Goal: Task Accomplishment & Management: Use online tool/utility

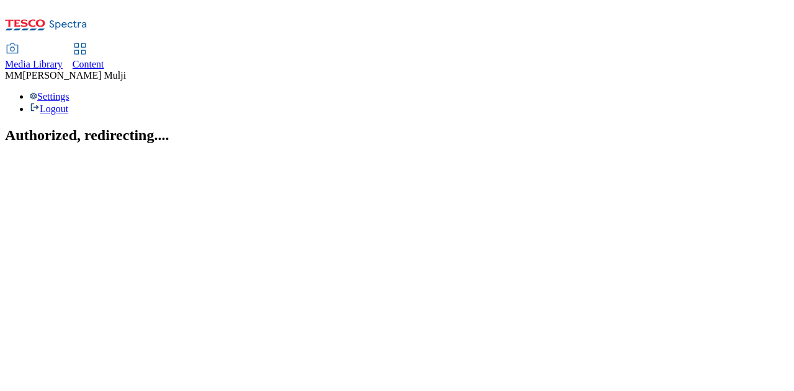
click at [104, 59] on span "Content" at bounding box center [89, 64] width 32 height 11
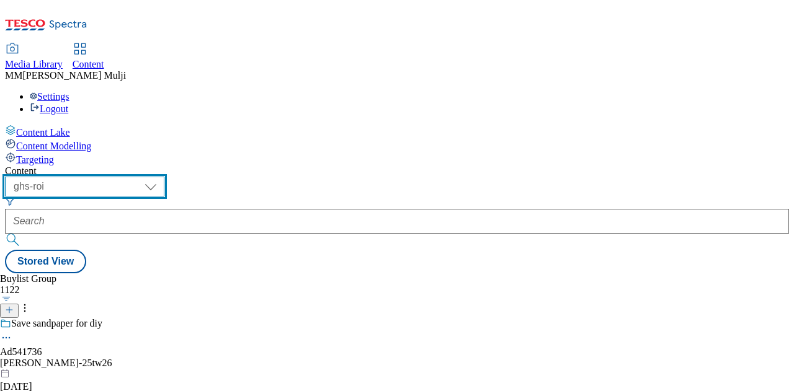
click at [164, 177] on select "ghs-roi ghs-[GEOGRAPHIC_DATA]" at bounding box center [84, 187] width 159 height 20
select select "ghs-[GEOGRAPHIC_DATA]"
click at [161, 177] on select "ghs-roi ghs-[GEOGRAPHIC_DATA]" at bounding box center [84, 187] width 159 height 20
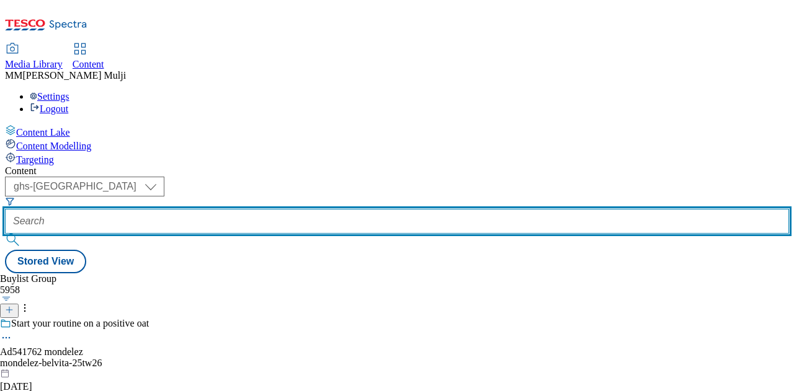
click at [293, 209] on input "text" at bounding box center [397, 221] width 784 height 25
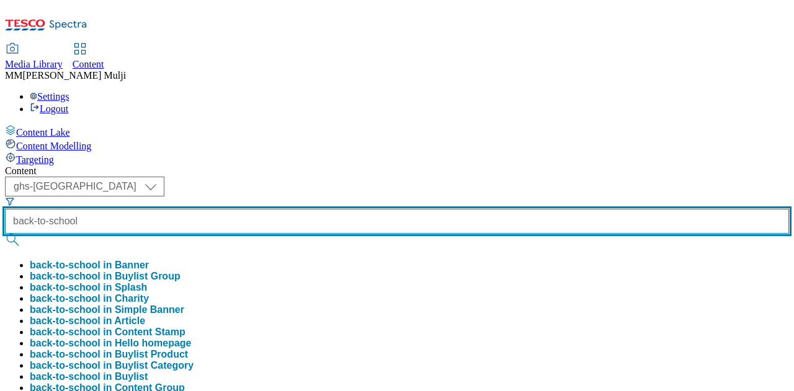
type input "back-to-school"
click at [5, 234] on button "submit" at bounding box center [13, 240] width 17 height 12
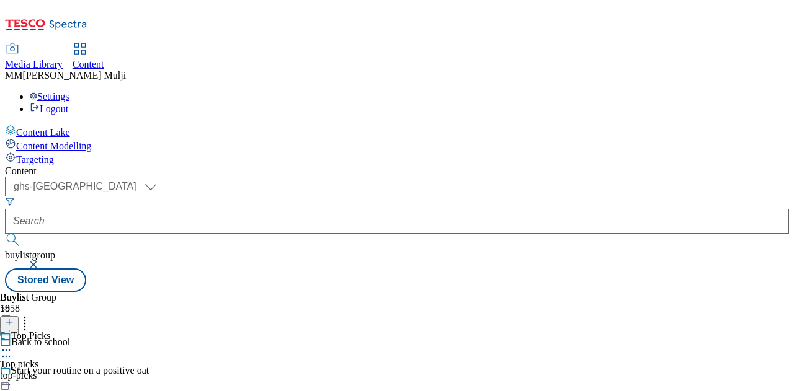
scroll to position [1125, 0]
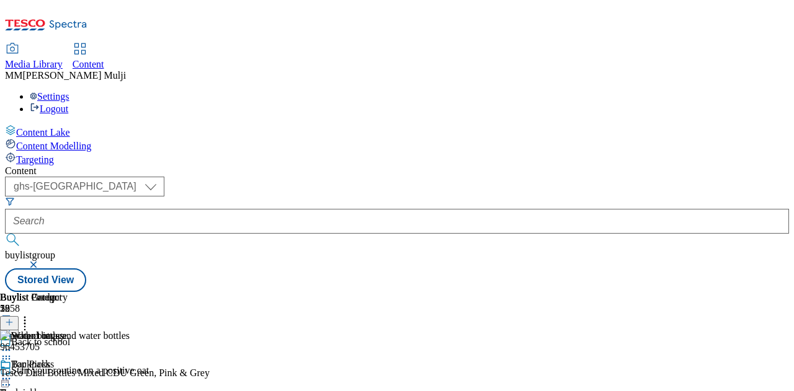
scroll to position [0, 306]
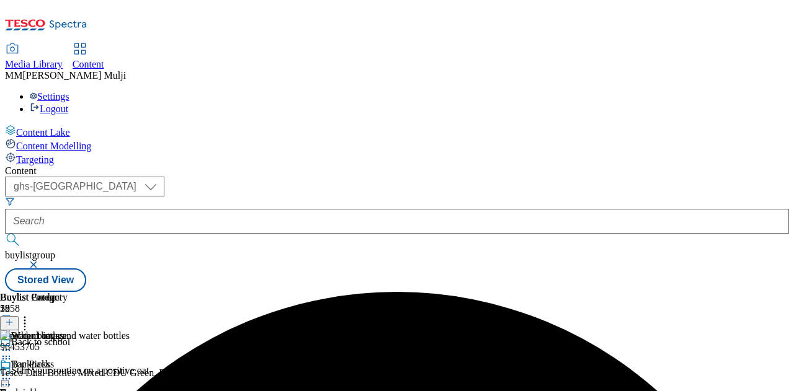
scroll to position [0, 227]
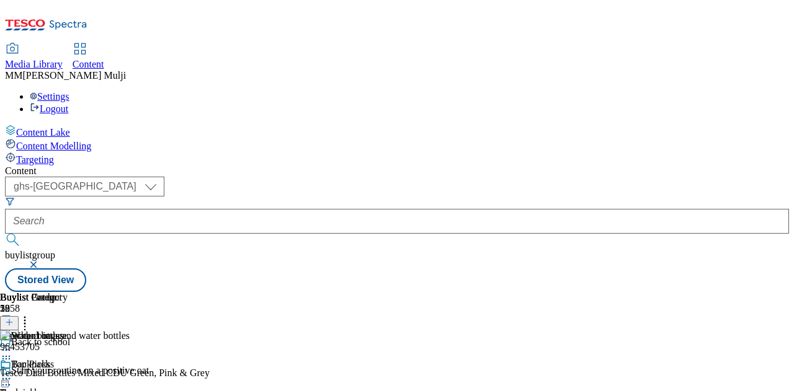
scroll to position [161, 0]
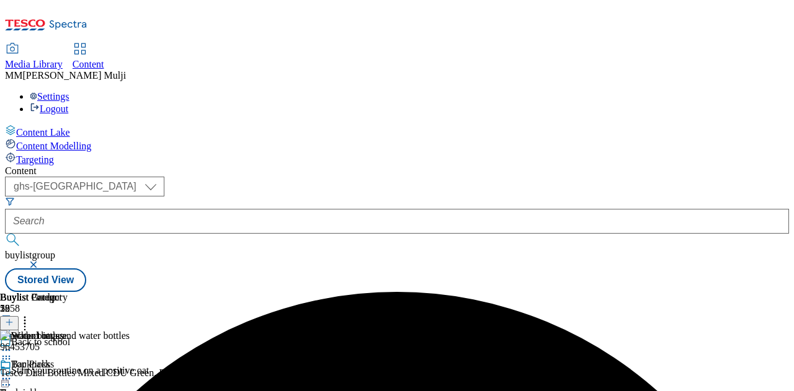
scroll to position [0, 306]
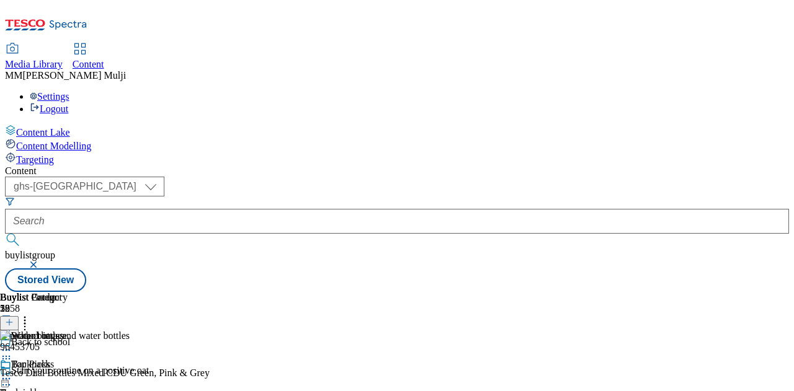
click at [14, 318] on icon at bounding box center [9, 322] width 9 height 9
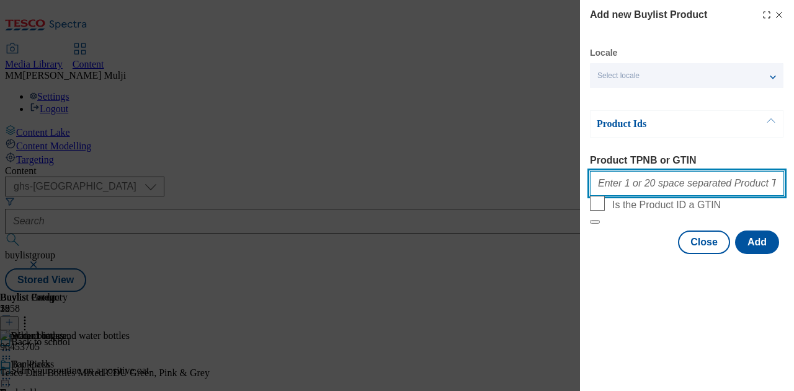
click at [669, 196] on input "Product TPNB or GTIN" at bounding box center [687, 183] width 194 height 25
paste input "90514315 90715960 96633648 96635992"
type input "90514315 90715960 96633648 96635992"
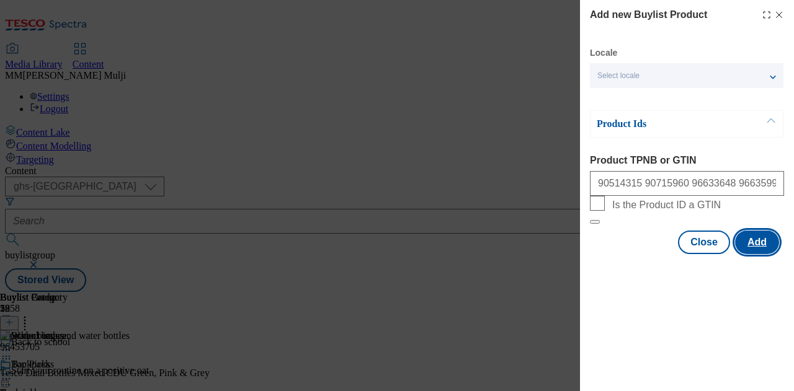
click at [748, 254] on button "Add" at bounding box center [757, 243] width 44 height 24
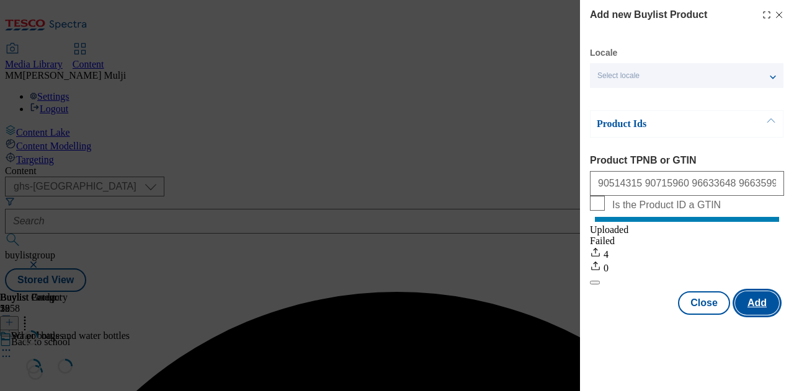
scroll to position [0, 0]
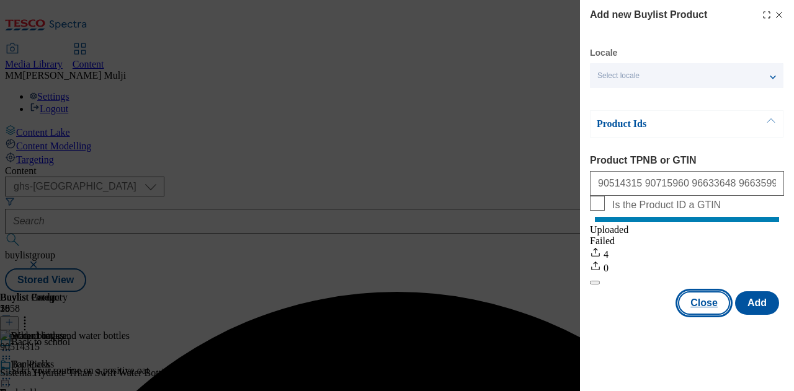
click at [703, 315] on button "Close" at bounding box center [704, 303] width 52 height 24
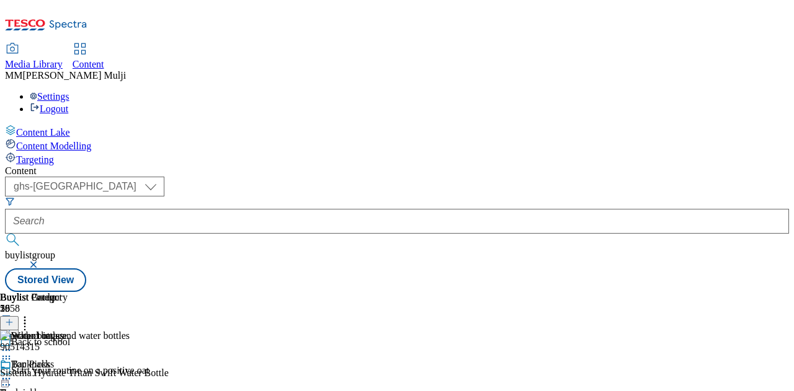
scroll to position [0, 265]
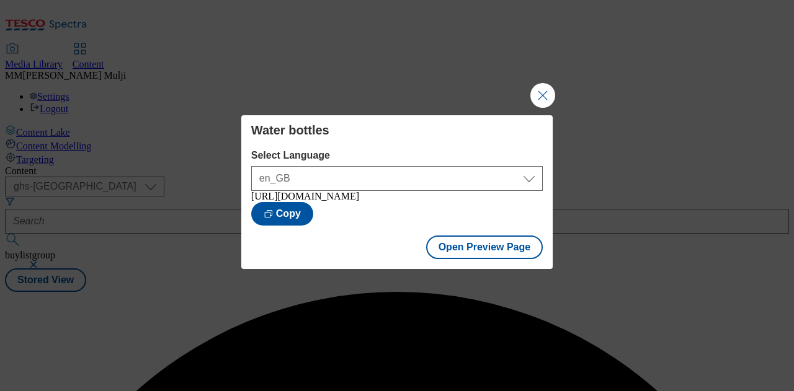
scroll to position [0, 0]
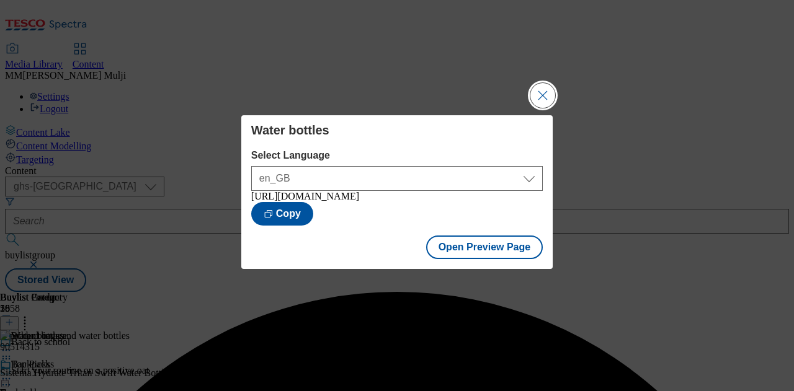
click at [534, 83] on button "Close Modal" at bounding box center [542, 95] width 25 height 25
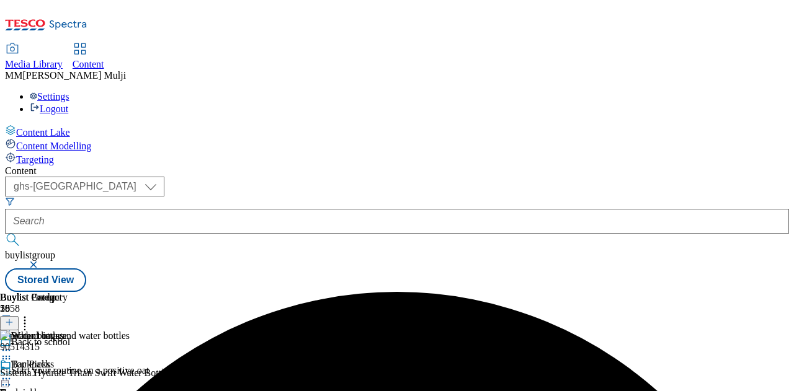
scroll to position [0, 208]
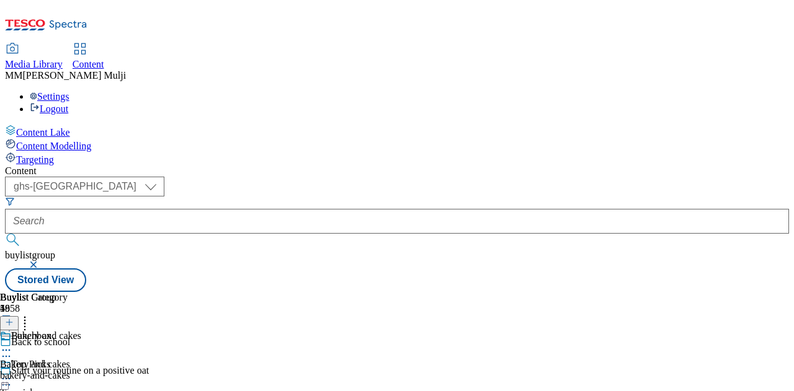
scroll to position [1042, 0]
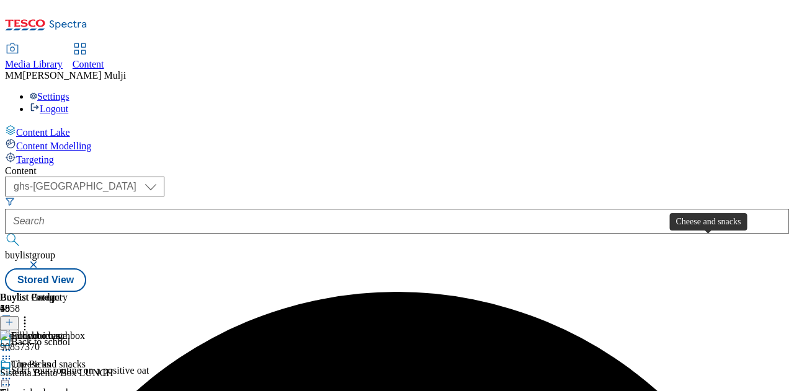
scroll to position [0, 223]
click at [12, 344] on icon at bounding box center [6, 350] width 12 height 12
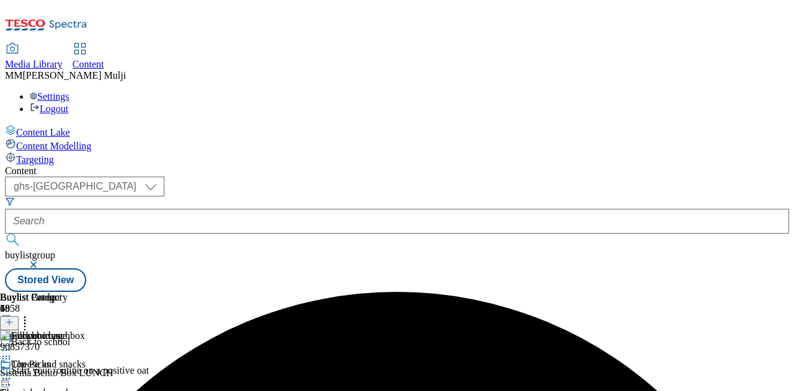
scroll to position [0, 306]
click at [14, 318] on icon at bounding box center [9, 322] width 9 height 9
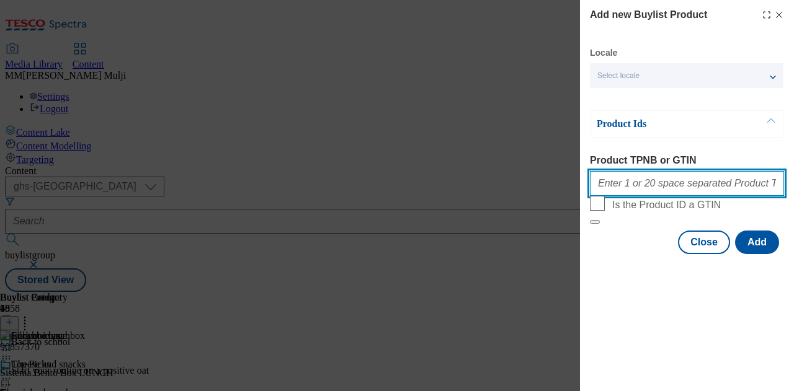
click at [648, 180] on input "Product TPNB or GTIN" at bounding box center [687, 183] width 194 height 25
paste input "90779329 91883837 88103977 90923361 90723160 89911831 89618257 90517630 90612199"
drag, startPoint x: 745, startPoint y: 181, endPoint x: 793, endPoint y: 178, distance: 48.5
click at [793, 178] on div "Add new Buylist Product Locale Select locale English Welsh Product Ids Product …" at bounding box center [687, 128] width 214 height 257
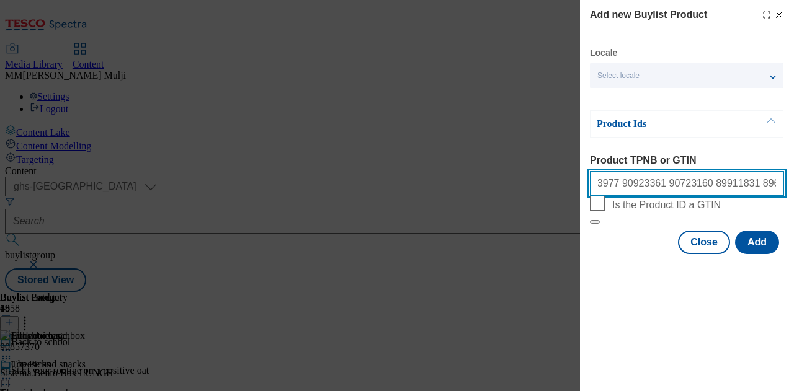
click at [777, 188] on input "90779329 91883837 88103977 90923361 90723160 89911831 89618257 90517630 90612199" at bounding box center [687, 183] width 194 height 25
paste input "90716111 90780338"
type input "90779329 91883837 88103977 90923361 90723160 89911831 89618257 90517630 9061219…"
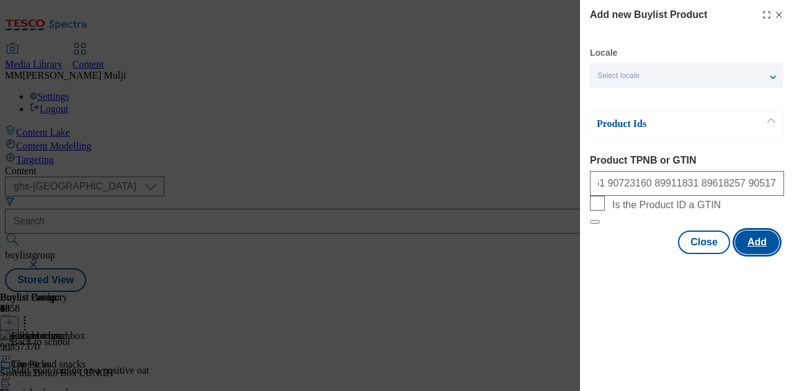
scroll to position [0, 0]
click at [754, 254] on button "Add" at bounding box center [757, 243] width 44 height 24
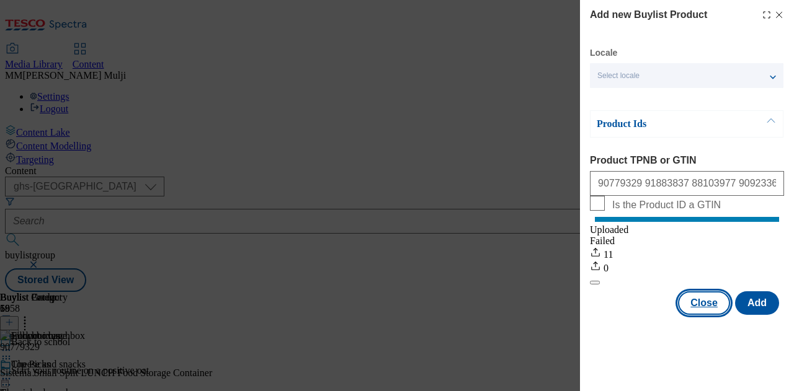
click at [705, 315] on button "Close" at bounding box center [704, 303] width 52 height 24
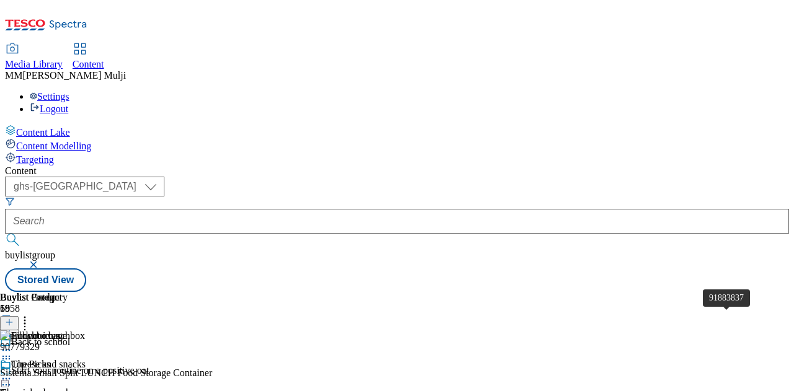
scroll to position [0, 245]
click at [12, 344] on icon at bounding box center [6, 350] width 12 height 12
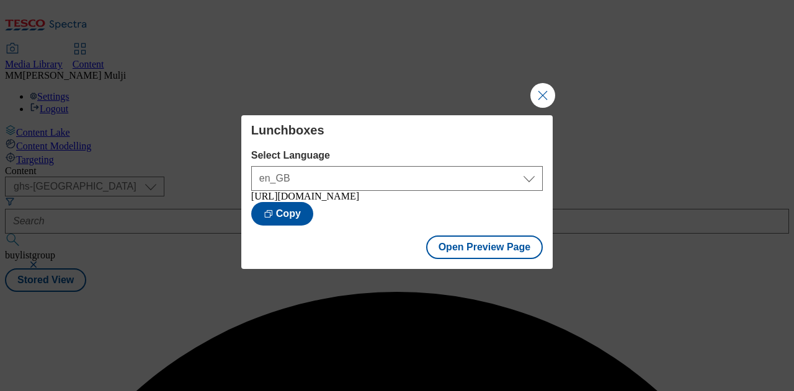
scroll to position [0, 0]
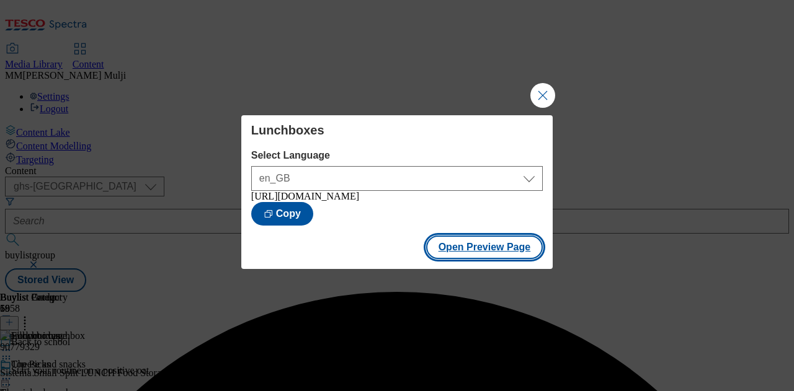
click at [489, 259] on button "Open Preview Page" at bounding box center [484, 248] width 117 height 24
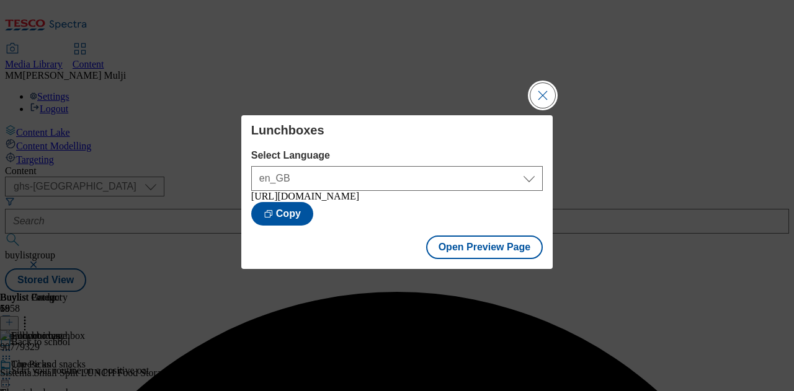
click at [541, 90] on button "Close Modal" at bounding box center [542, 95] width 25 height 25
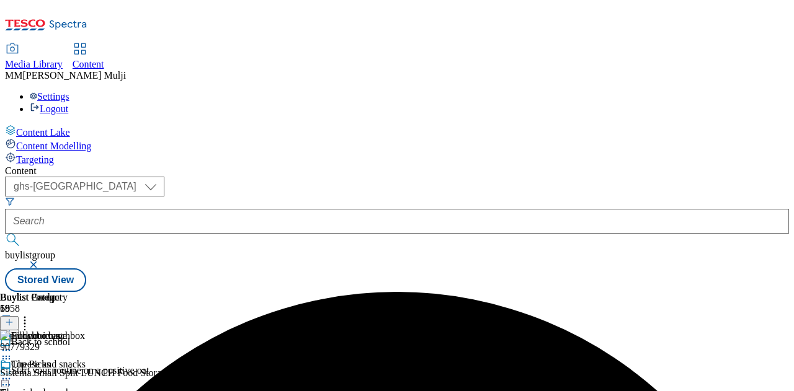
scroll to position [0, 208]
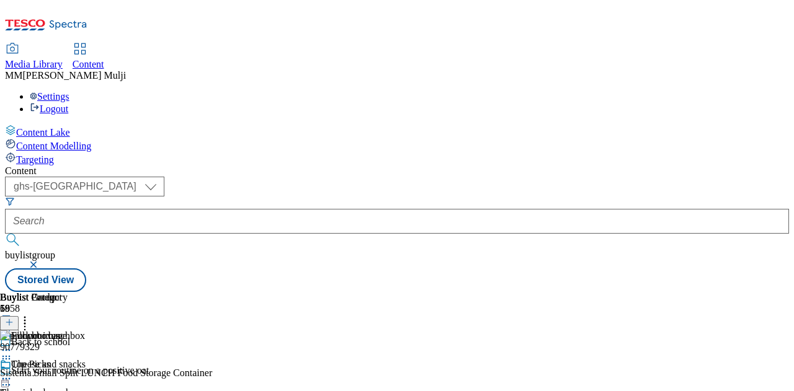
click at [12, 344] on icon at bounding box center [6, 350] width 12 height 12
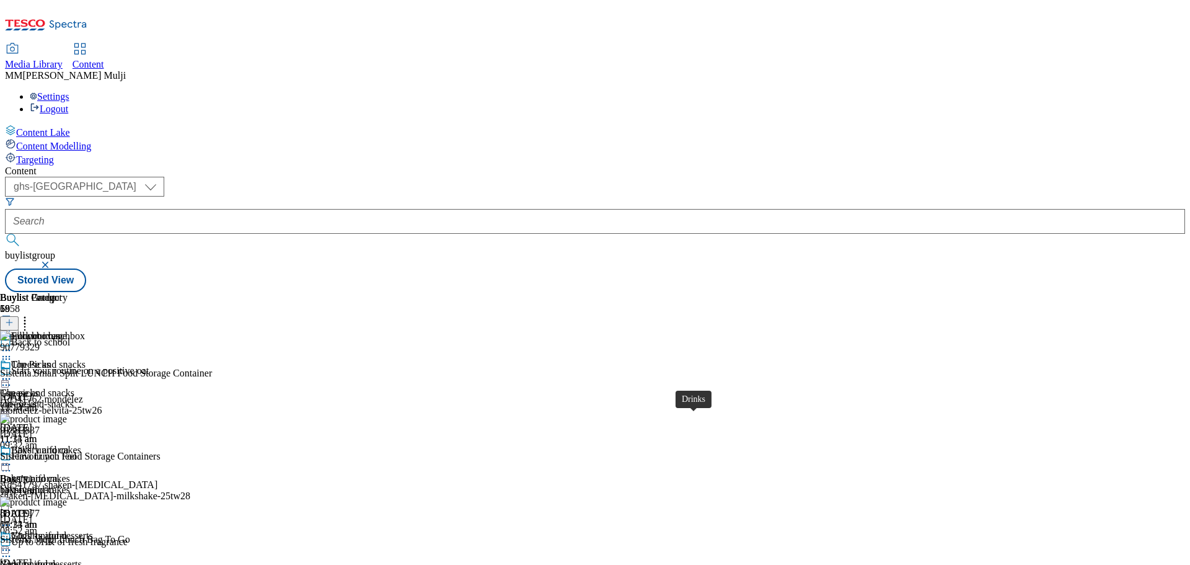
scroll to position [377, 0]
click at [135, 391] on div "boys-uniform" at bounding box center [67, 489] width 135 height 11
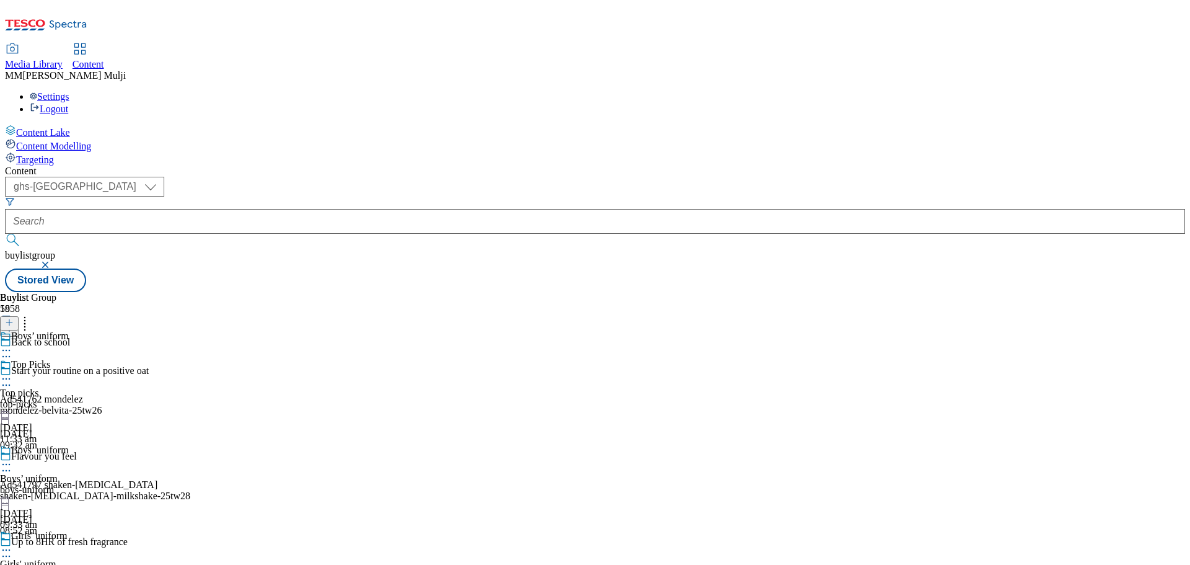
scroll to position [248, 0]
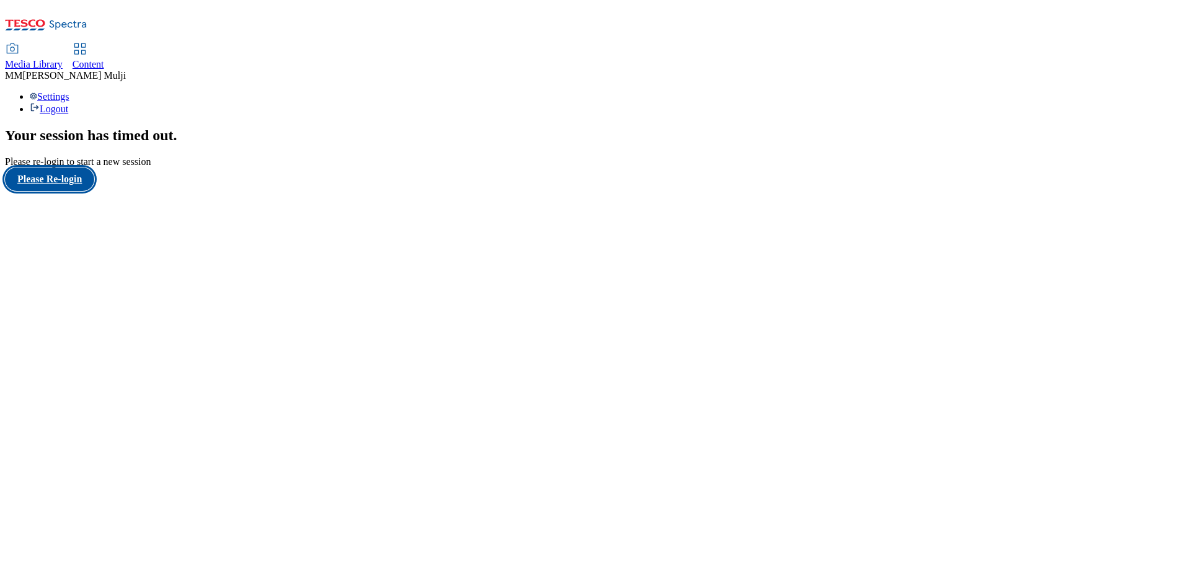
click at [70, 191] on button "Please Re-login" at bounding box center [49, 179] width 89 height 24
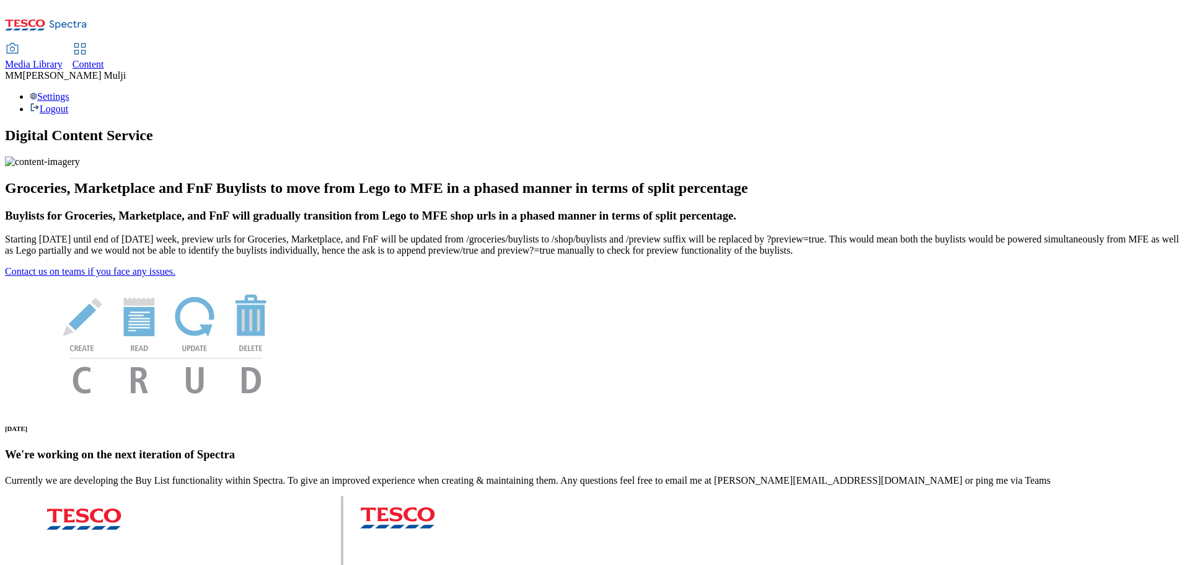
click at [104, 59] on span "Content" at bounding box center [89, 64] width 32 height 11
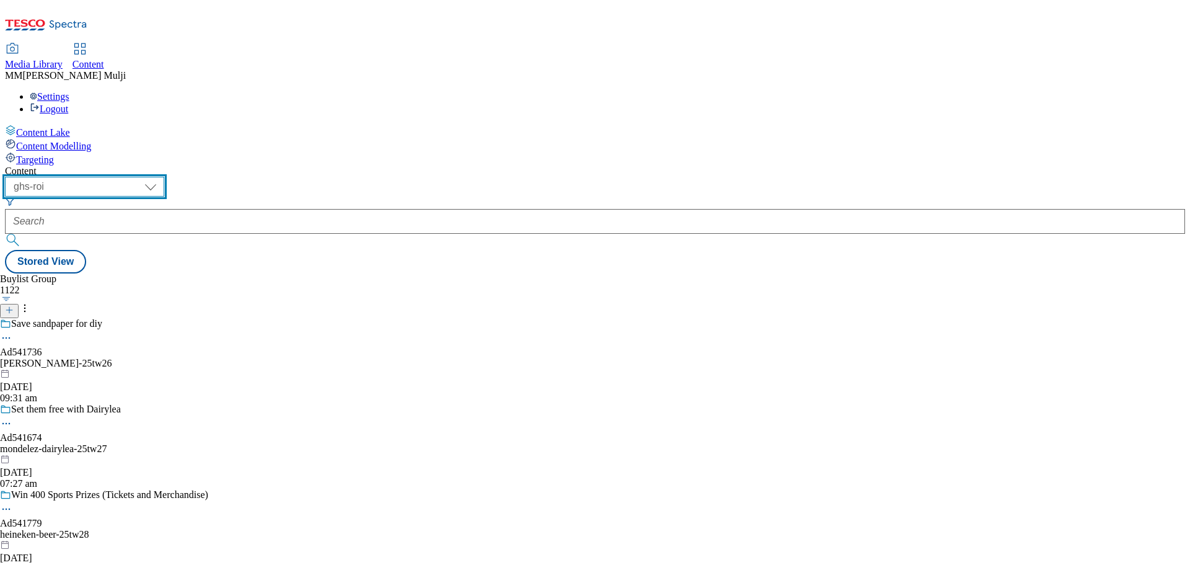
click at [164, 177] on select "ghs-roi ghs-[GEOGRAPHIC_DATA]" at bounding box center [84, 187] width 159 height 20
select select "ghs-[GEOGRAPHIC_DATA]"
click at [161, 177] on select "ghs-roi ghs-[GEOGRAPHIC_DATA]" at bounding box center [84, 187] width 159 height 20
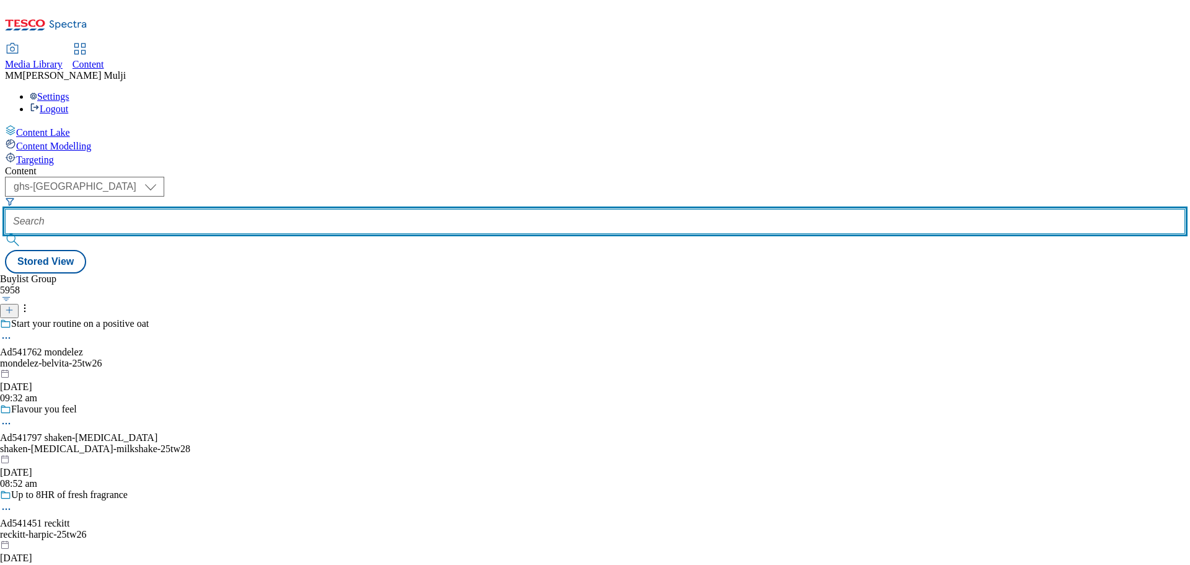
click at [294, 209] on input "text" at bounding box center [595, 221] width 1180 height 25
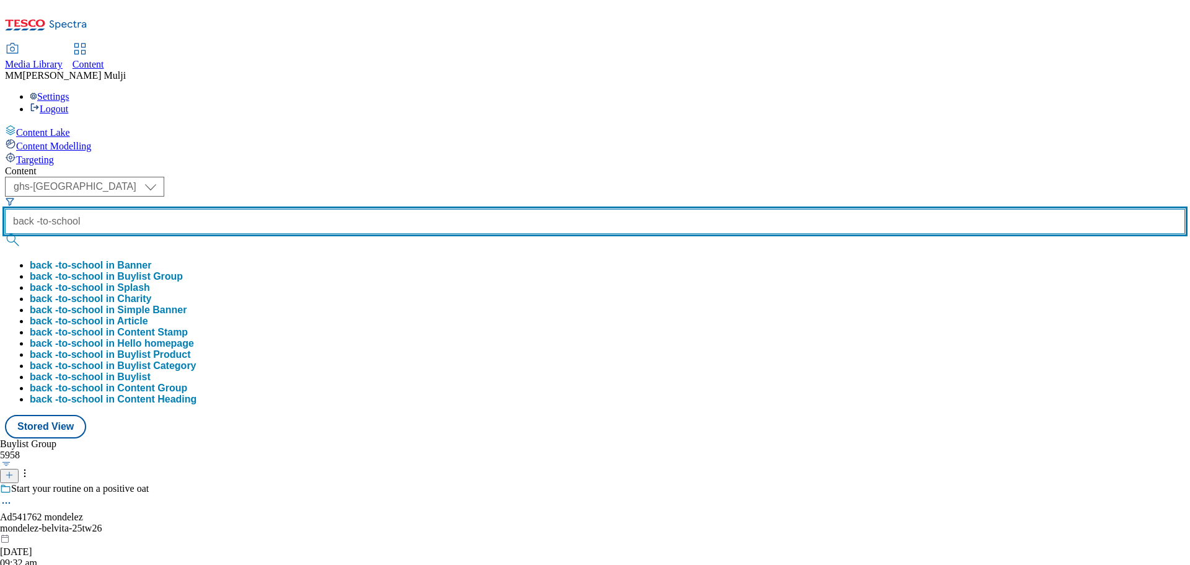
click at [5, 234] on button "submit" at bounding box center [13, 240] width 17 height 12
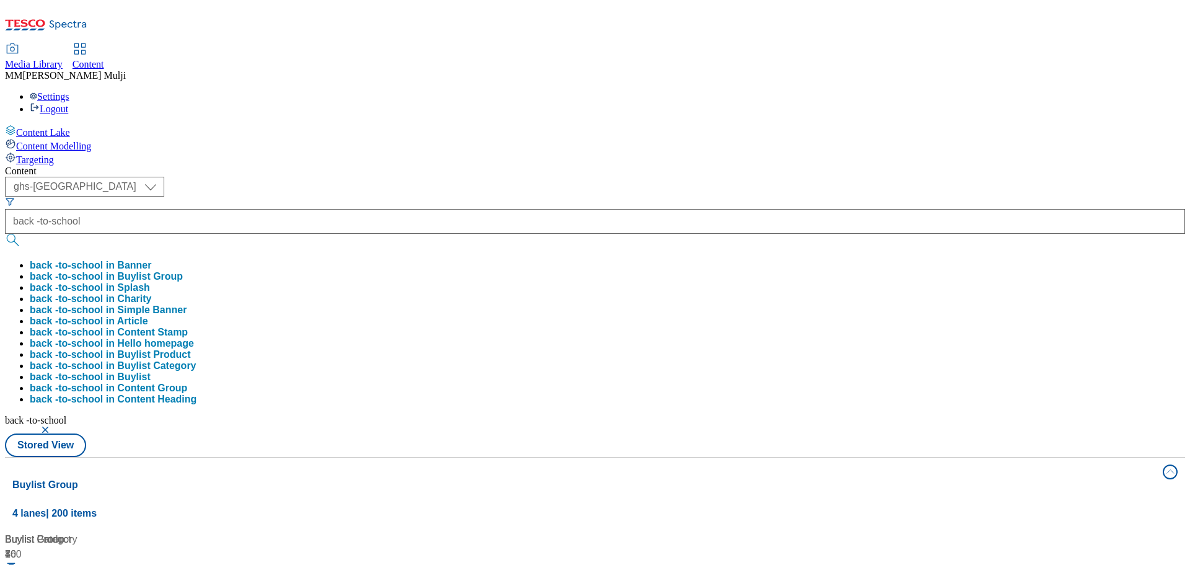
click at [77, 166] on div "Content Lake Content Modelling Targeting" at bounding box center [595, 145] width 1180 height 41
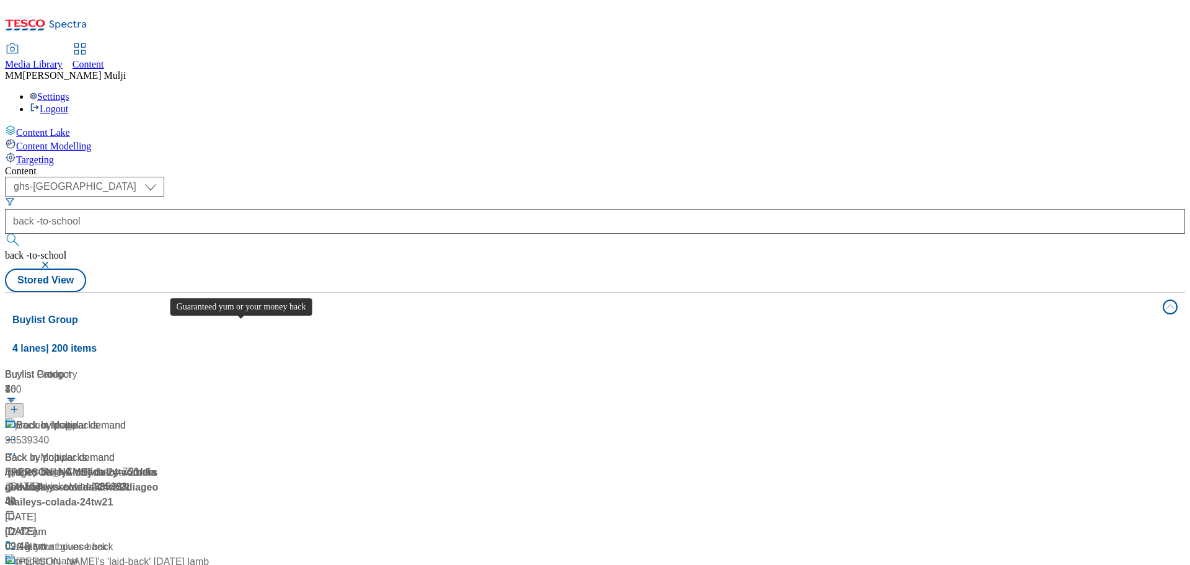
scroll to position [186, 0]
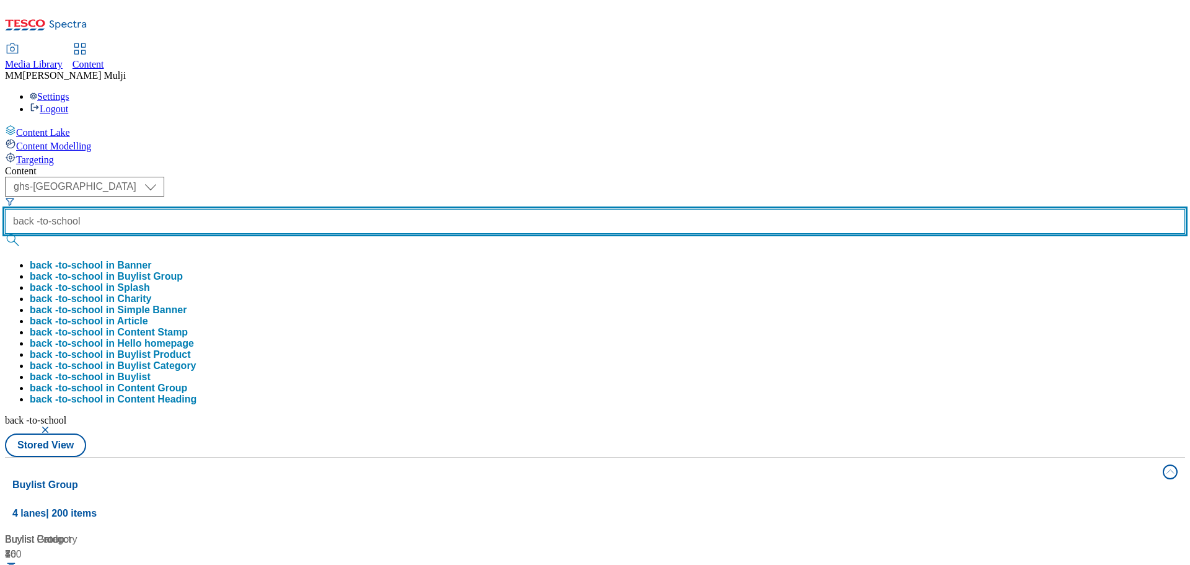
click at [331, 209] on input "back -to-school" at bounding box center [595, 221] width 1180 height 25
click at [288, 209] on input "back -to-school" at bounding box center [595, 221] width 1180 height 25
type input "back-to-school"
click at [5, 234] on button "submit" at bounding box center [13, 240] width 17 height 12
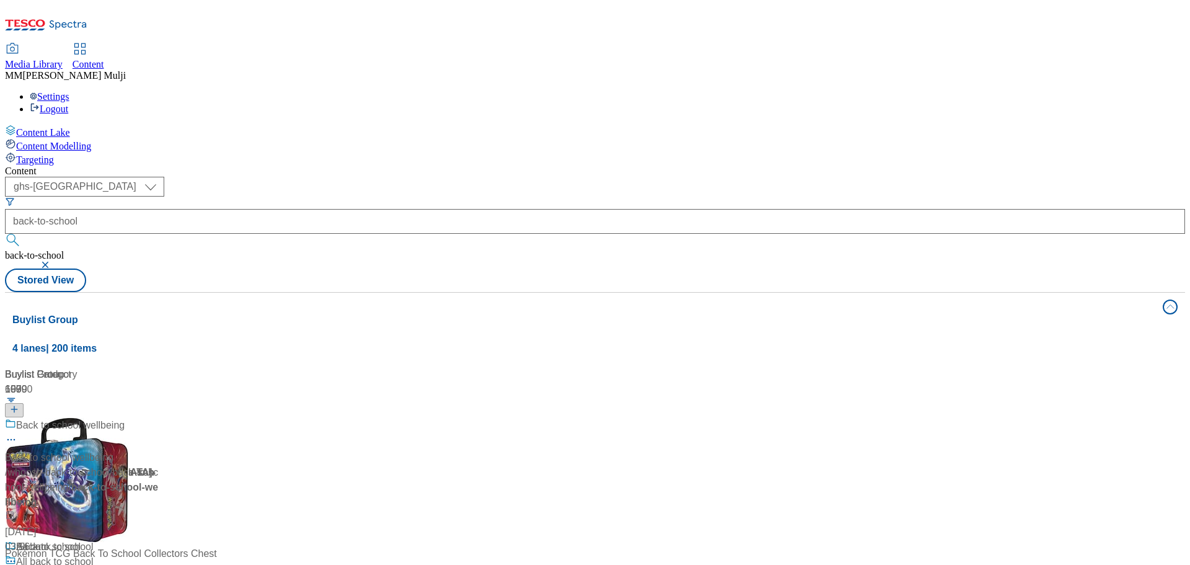
click at [139, 291] on div "Content ( optional ) ghs-roi ghs-[GEOGRAPHIC_DATA] ghs-uk back-to-school back-t…" at bounding box center [595, 499] width 1180 height 667
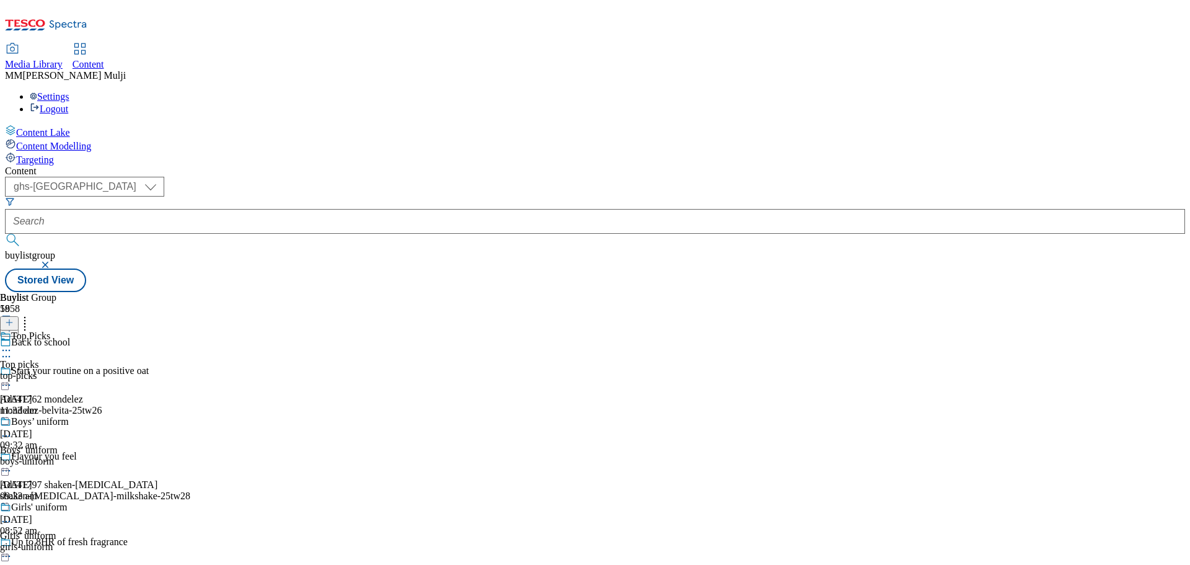
scroll to position [1054, 0]
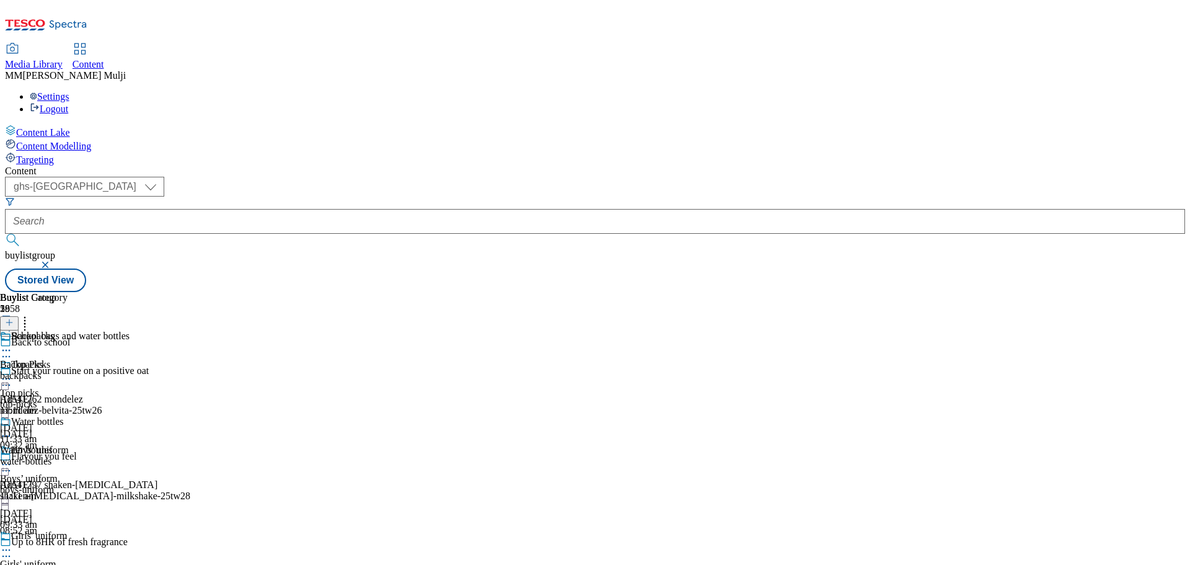
click at [31, 314] on icon at bounding box center [25, 320] width 12 height 12
click at [74, 356] on button "Reorder" at bounding box center [50, 363] width 50 height 15
drag, startPoint x: 805, startPoint y: 356, endPoint x: 801, endPoint y: 241, distance: 116.0
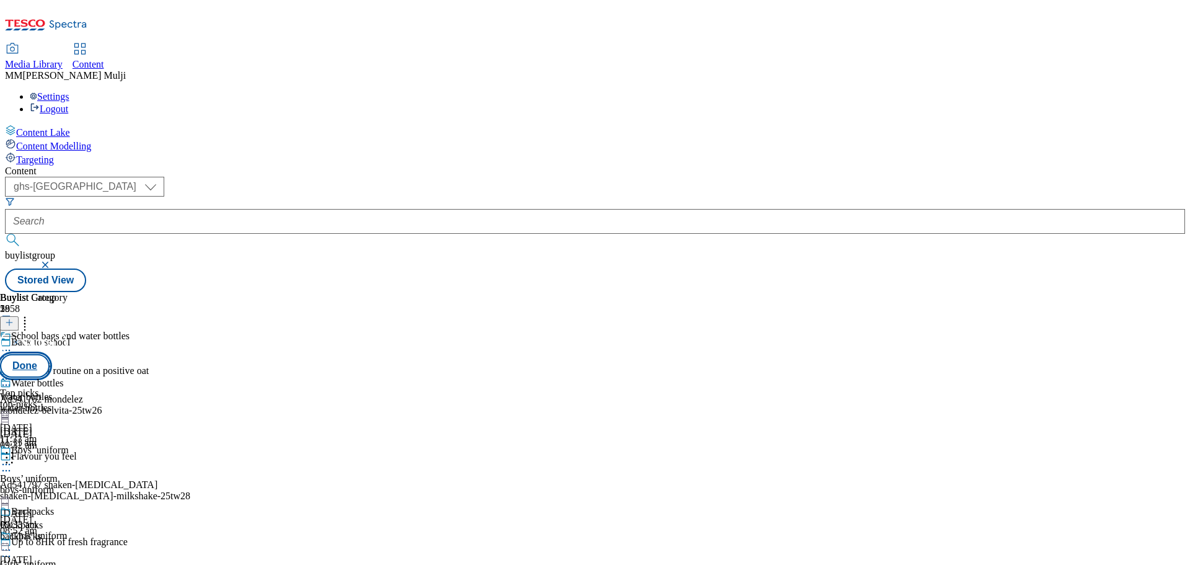
click at [50, 354] on button "Done" at bounding box center [25, 366] width 50 height 24
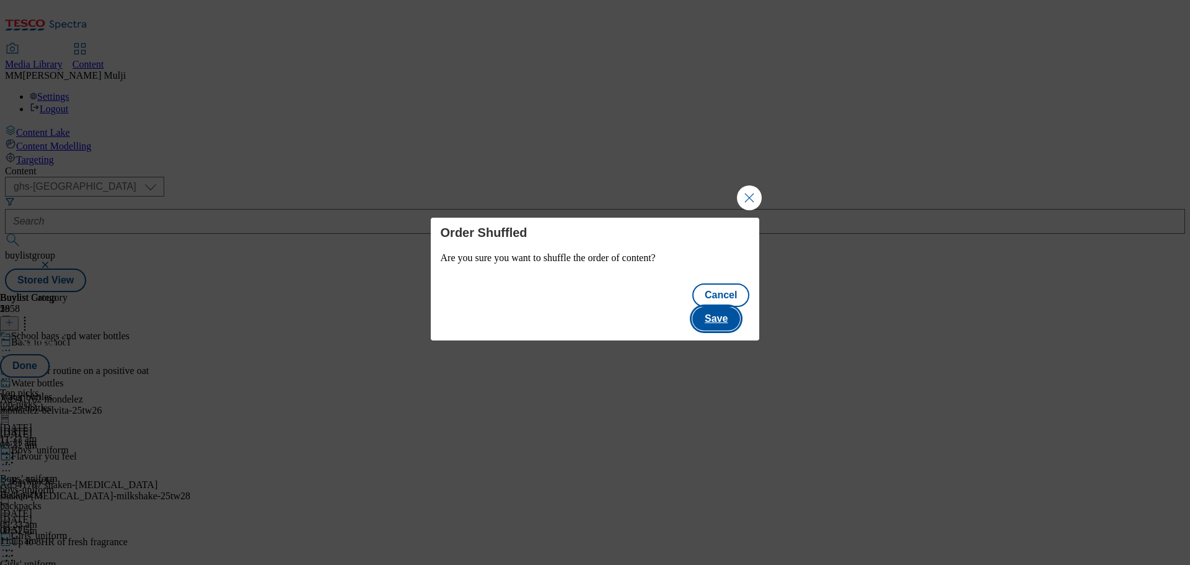
click at [734, 307] on button "Save" at bounding box center [716, 319] width 48 height 24
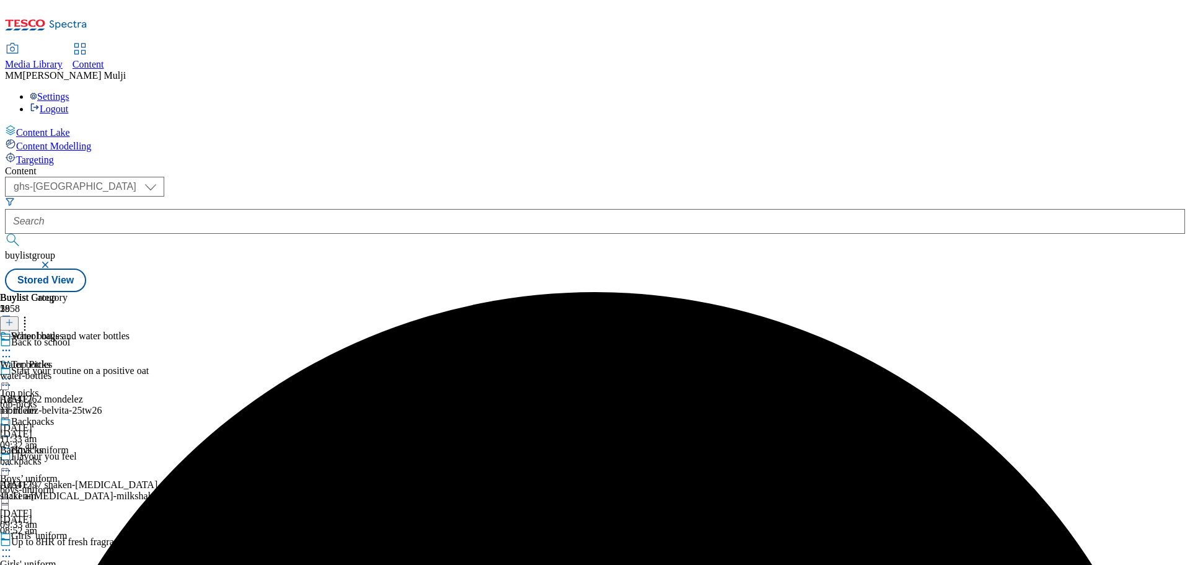
click at [12, 344] on icon at bounding box center [6, 350] width 12 height 12
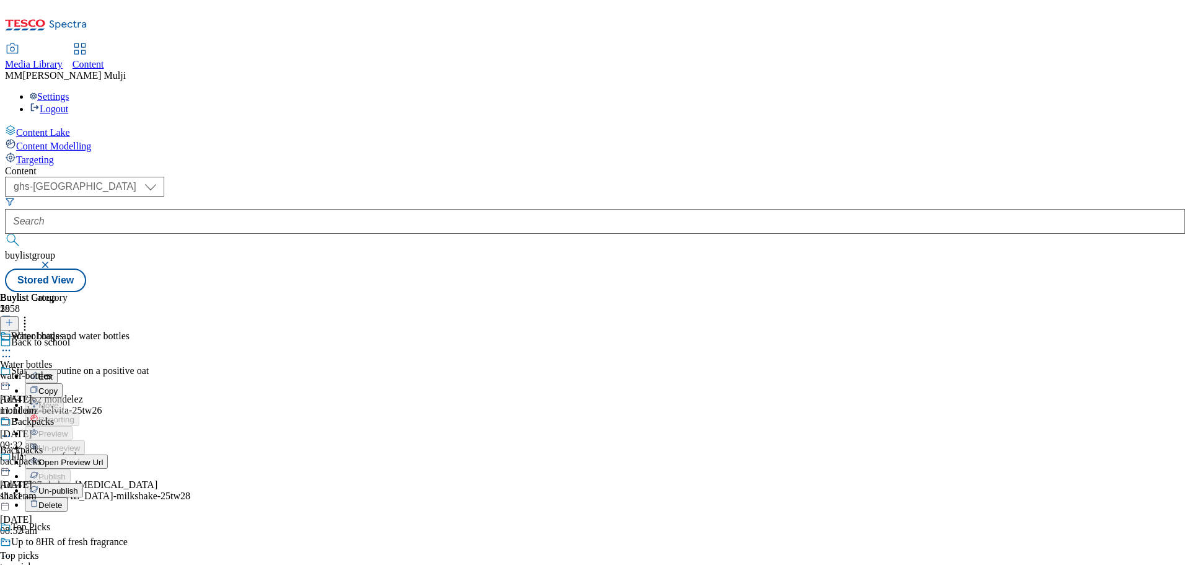
click at [83, 483] on button "Un-publish" at bounding box center [54, 490] width 58 height 14
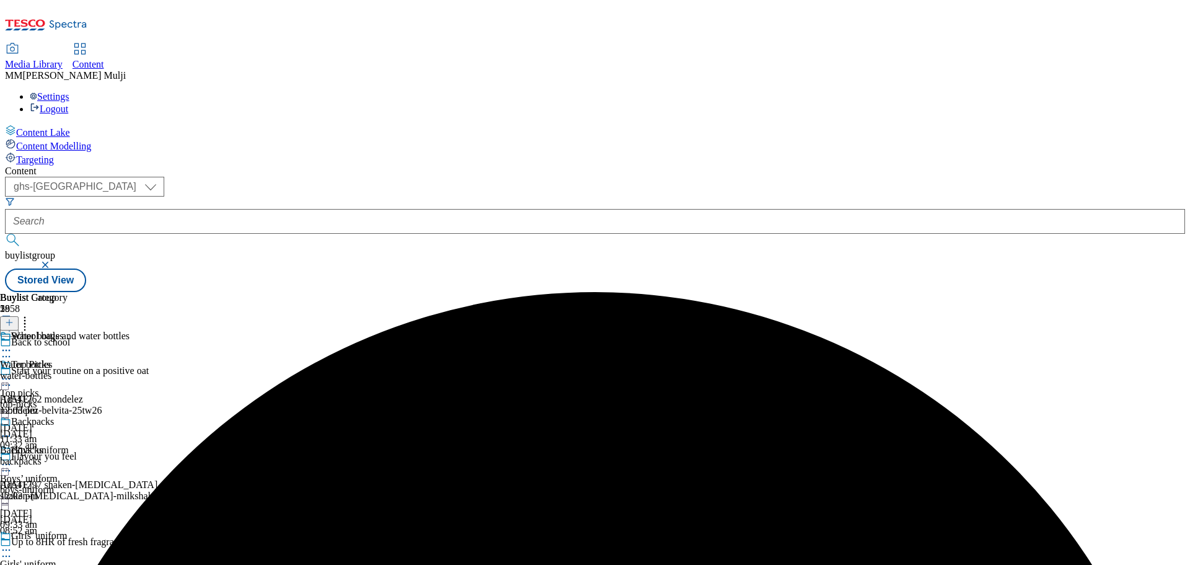
click at [12, 344] on icon at bounding box center [6, 350] width 12 height 12
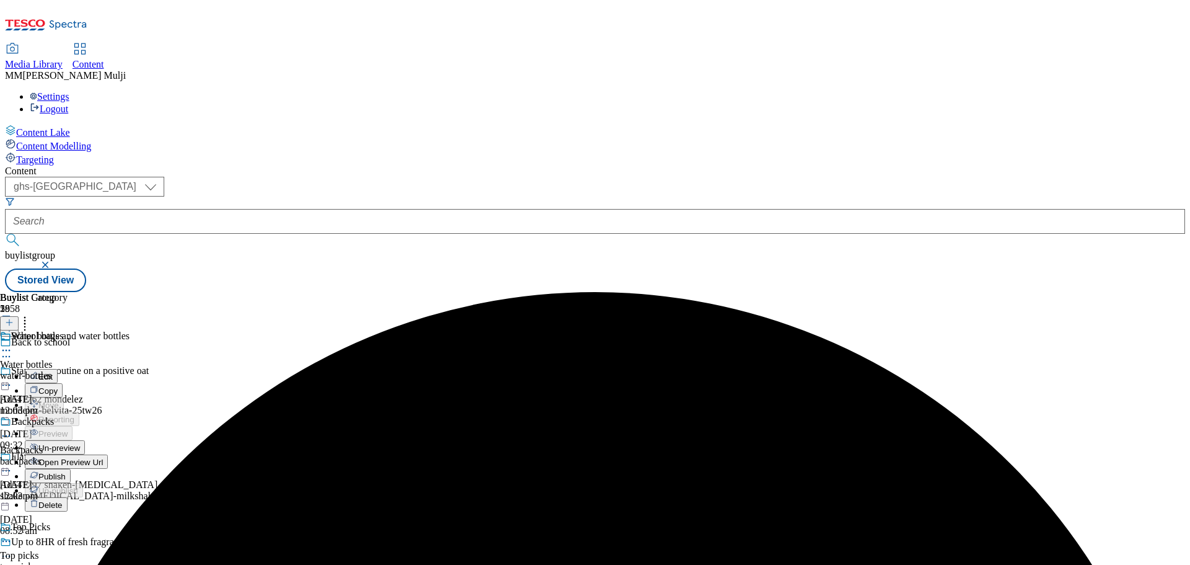
click at [80, 443] on span "Un-preview" at bounding box center [59, 447] width 42 height 9
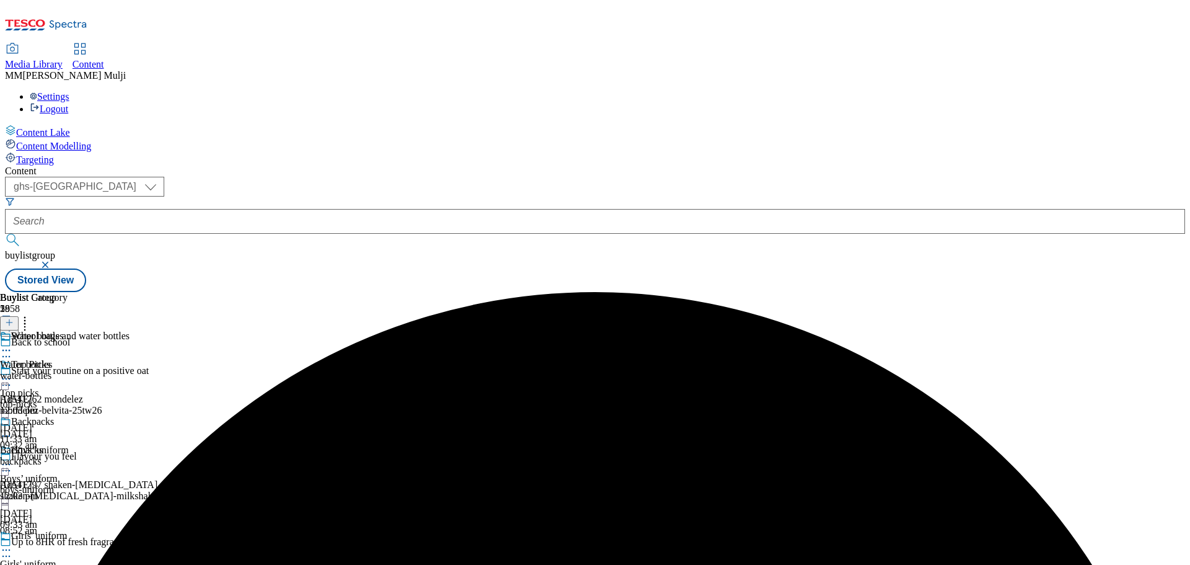
click at [12, 344] on icon at bounding box center [6, 350] width 12 height 12
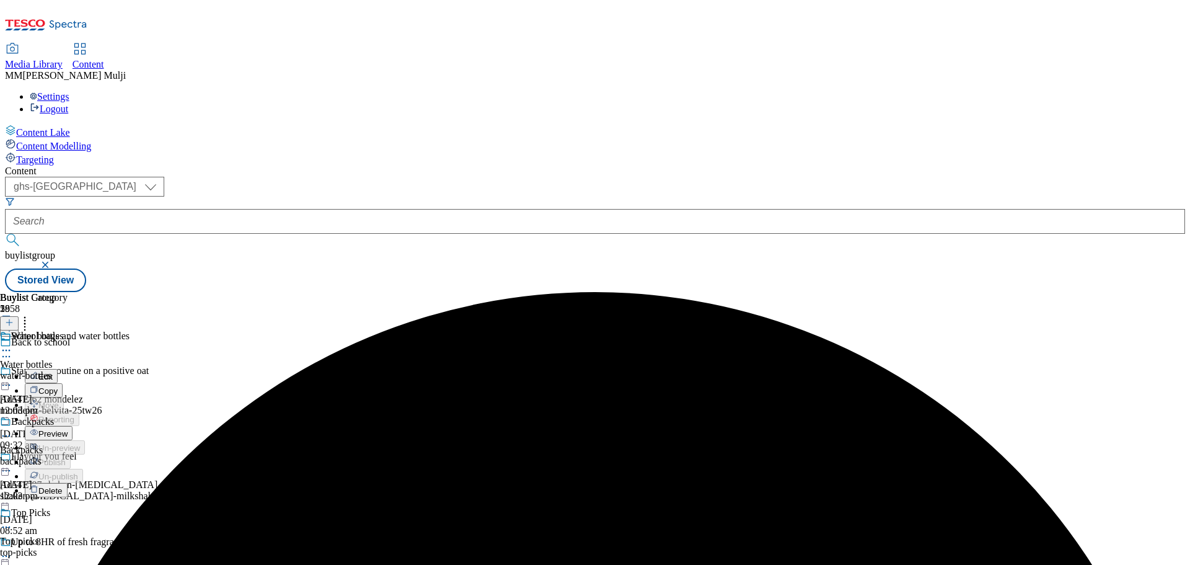
click at [68, 429] on span "Preview" at bounding box center [52, 433] width 29 height 9
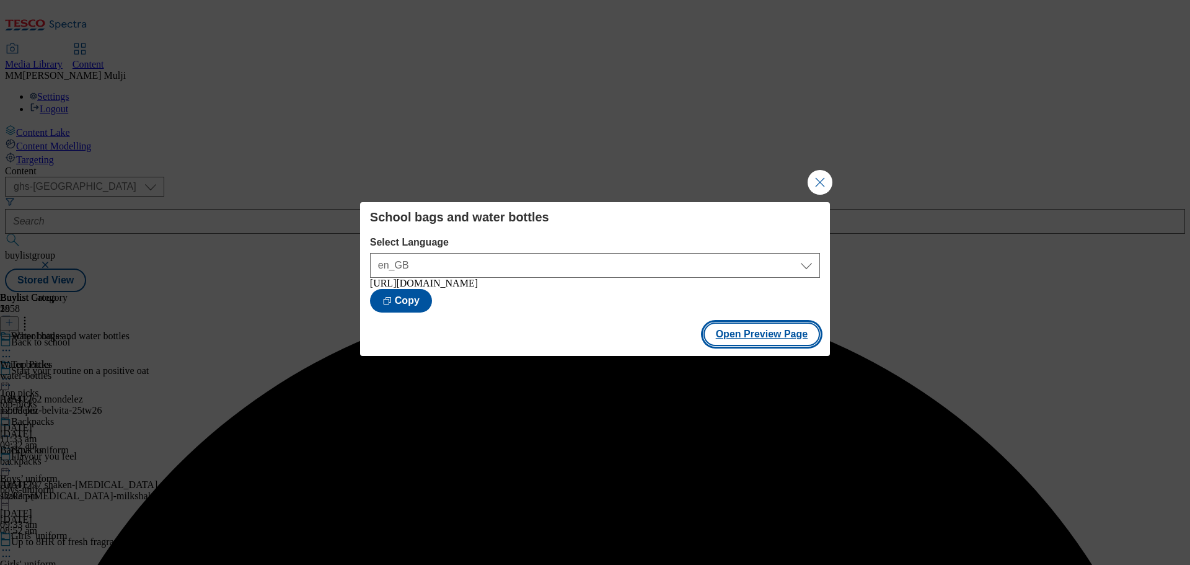
click at [742, 335] on button "Open Preview Page" at bounding box center [762, 334] width 117 height 24
click at [816, 181] on button "Close Modal" at bounding box center [820, 182] width 25 height 25
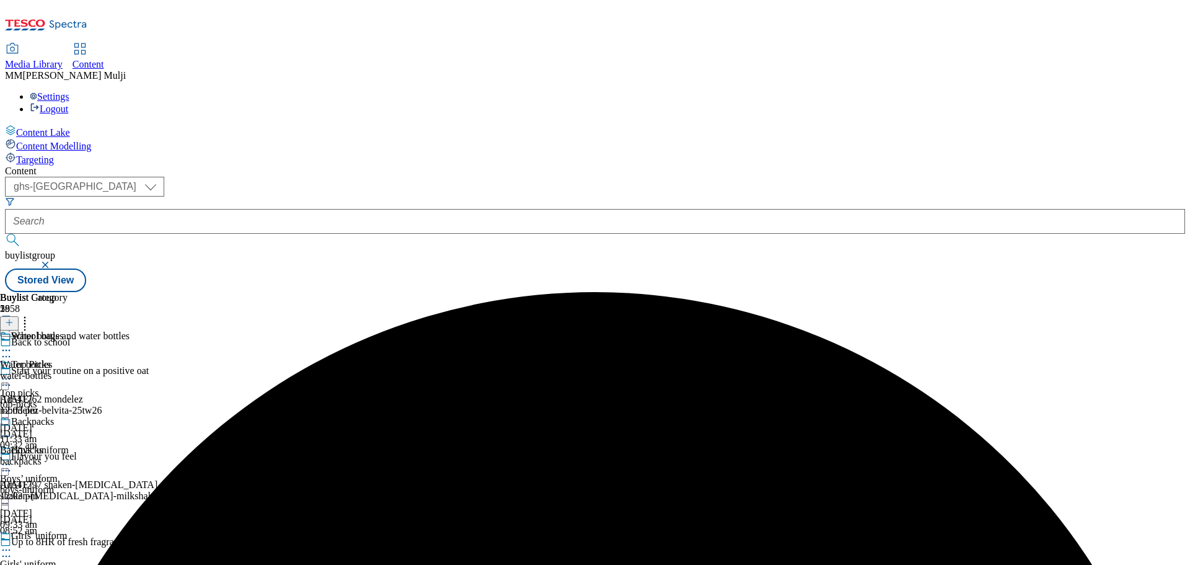
click at [12, 344] on icon at bounding box center [6, 350] width 12 height 12
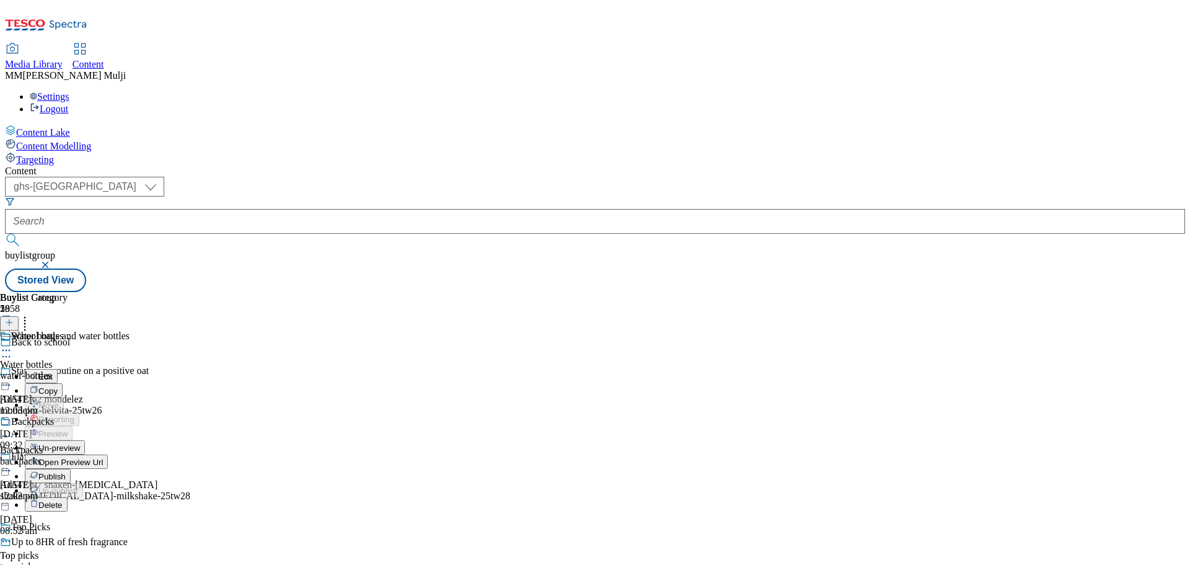
click at [66, 472] on span "Publish" at bounding box center [51, 476] width 27 height 9
